Goal: Find specific page/section: Find specific page/section

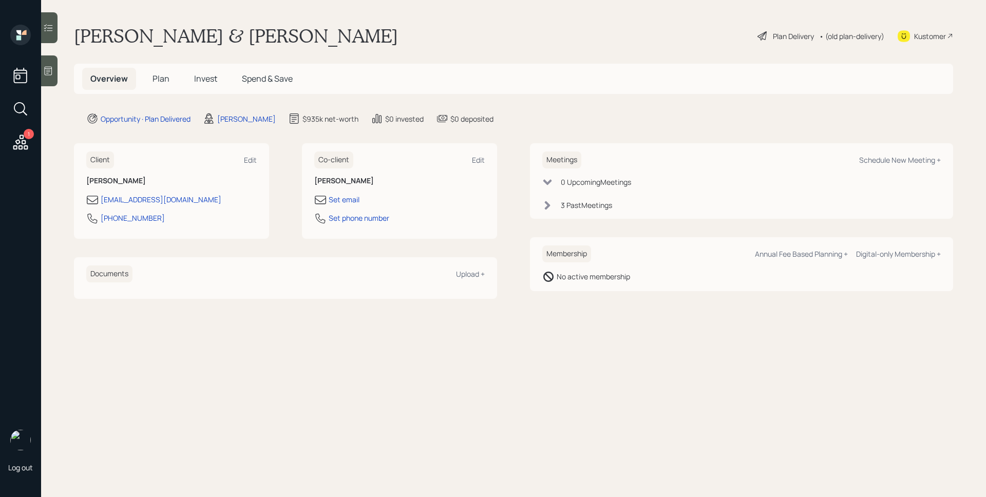
click at [158, 81] on span "Plan" at bounding box center [161, 78] width 17 height 11
